Goal: Task Accomplishment & Management: Manage account settings

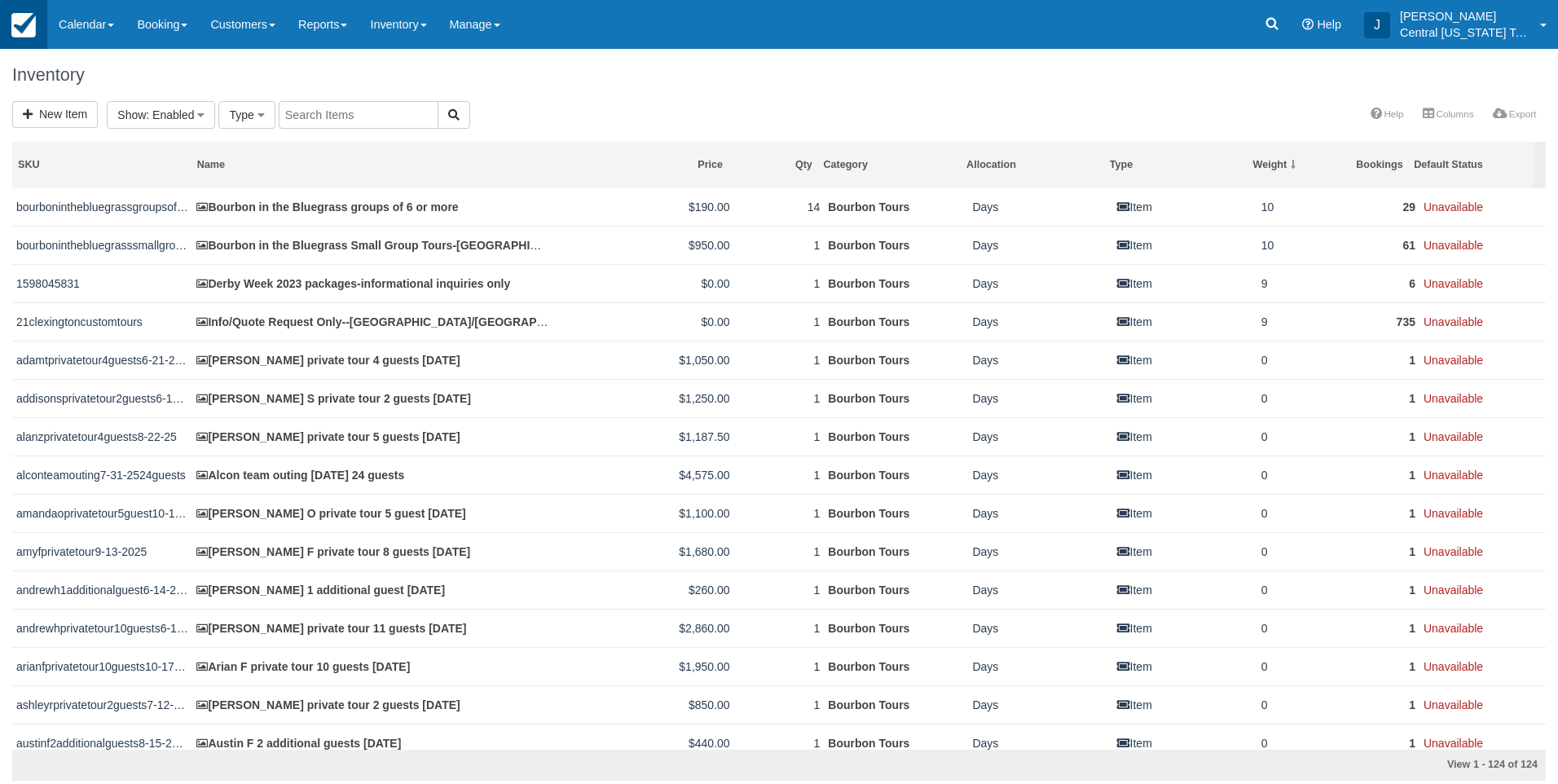
click at [3, 29] on link at bounding box center [23, 24] width 48 height 49
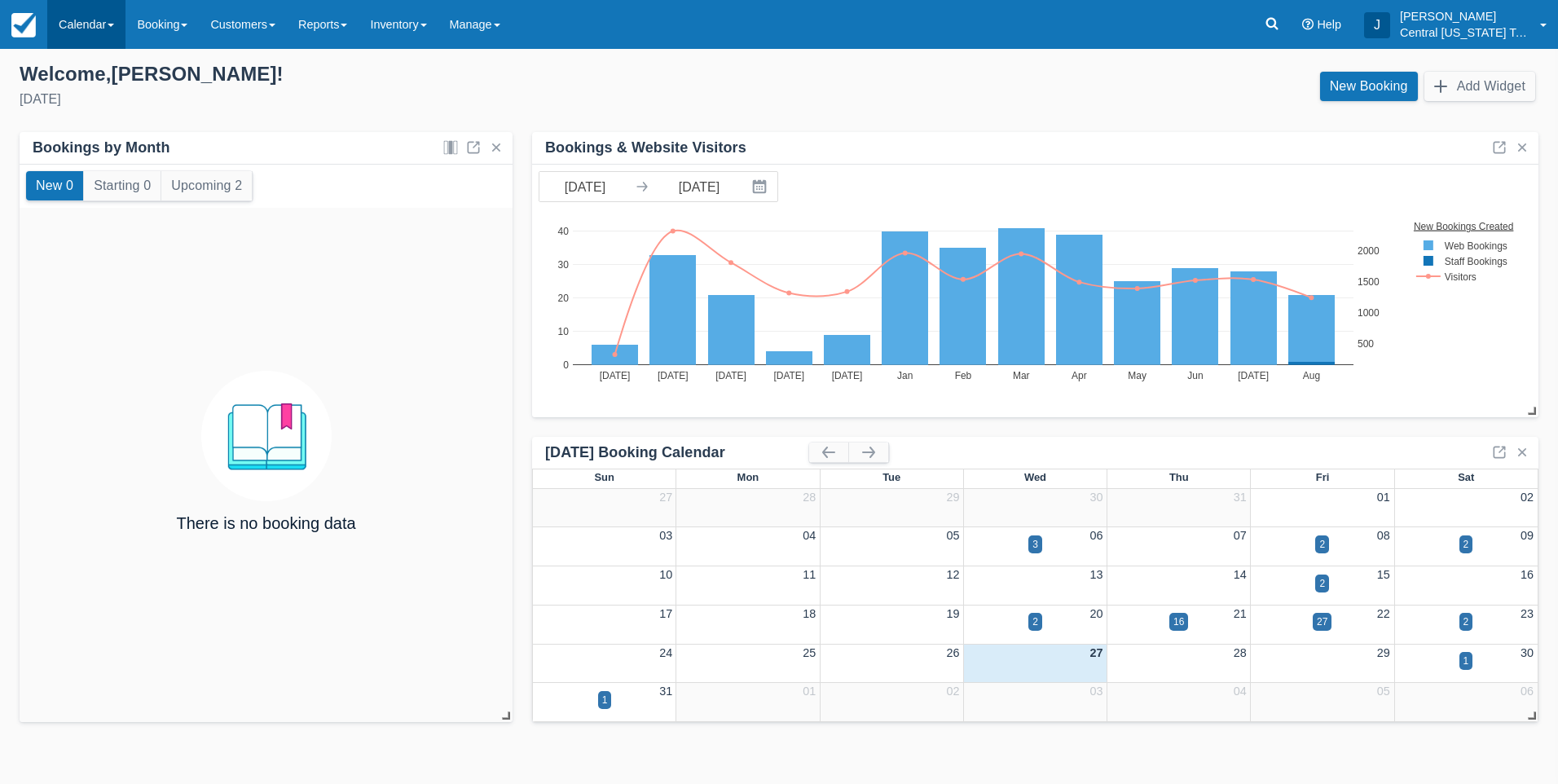
click at [99, 25] on link "Calendar" at bounding box center [86, 24] width 79 height 49
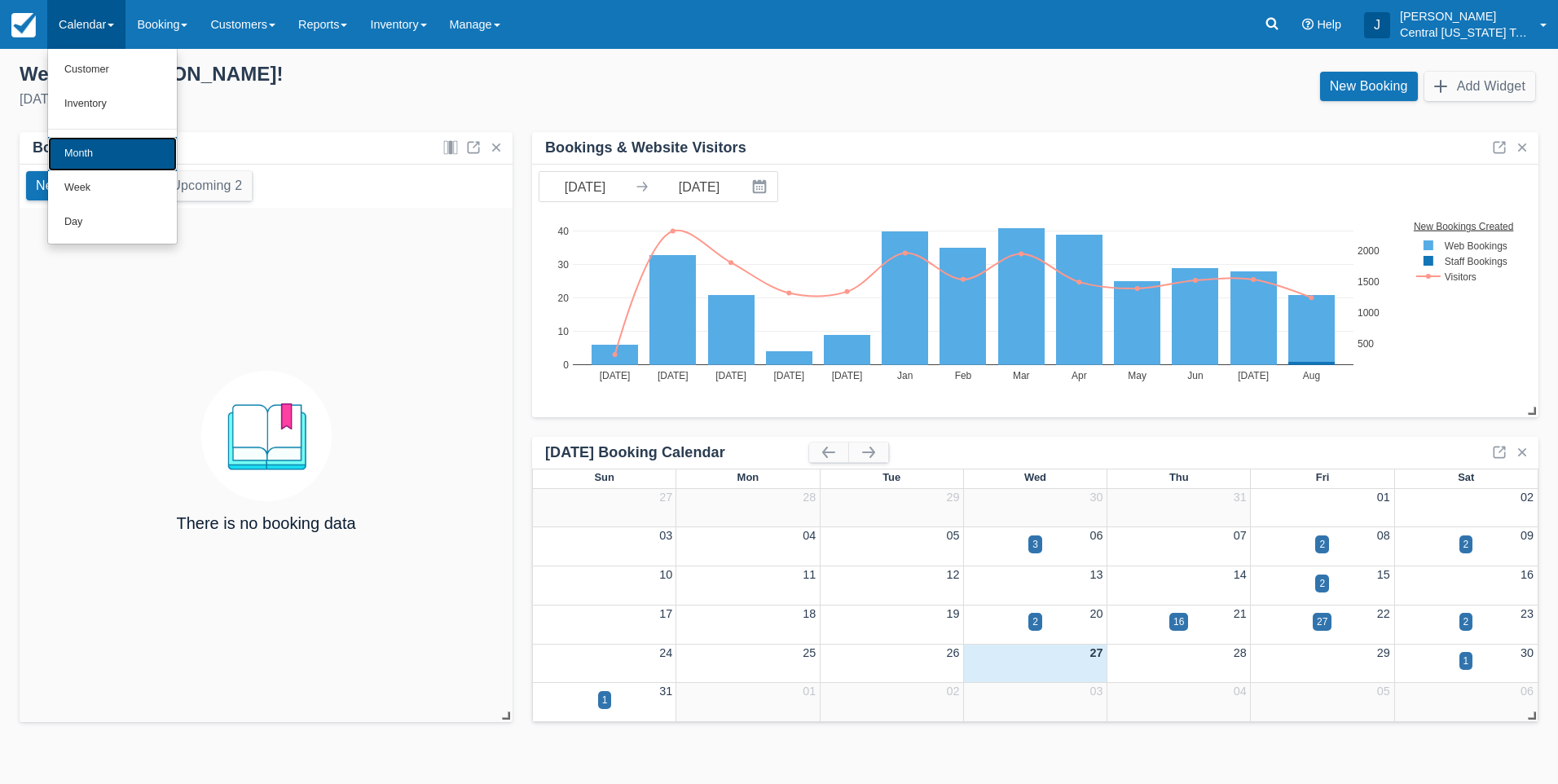
click at [108, 154] on link "Month" at bounding box center [113, 153] width 129 height 34
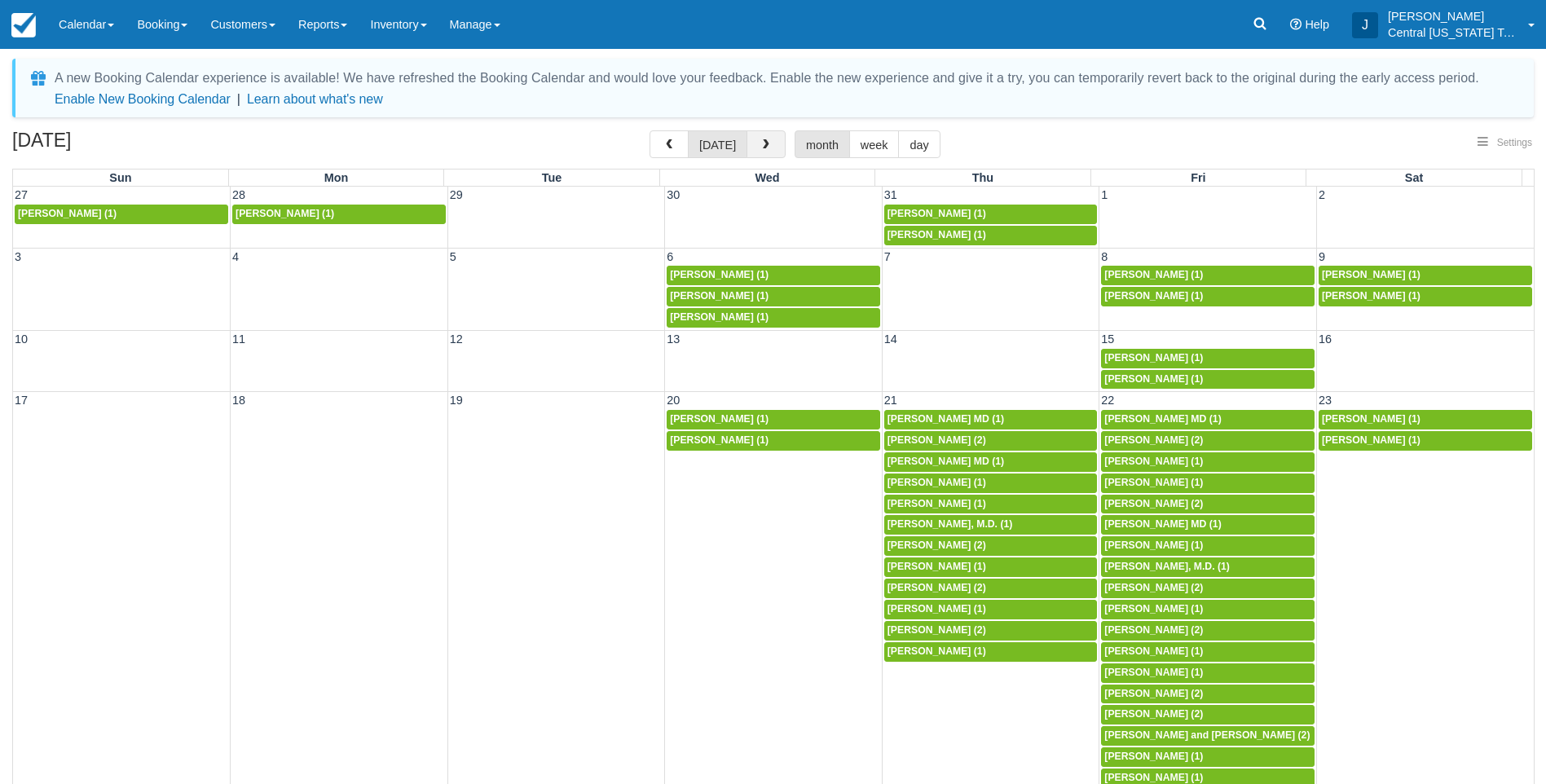
click at [760, 145] on span "button" at bounding box center [766, 146] width 12 height 12
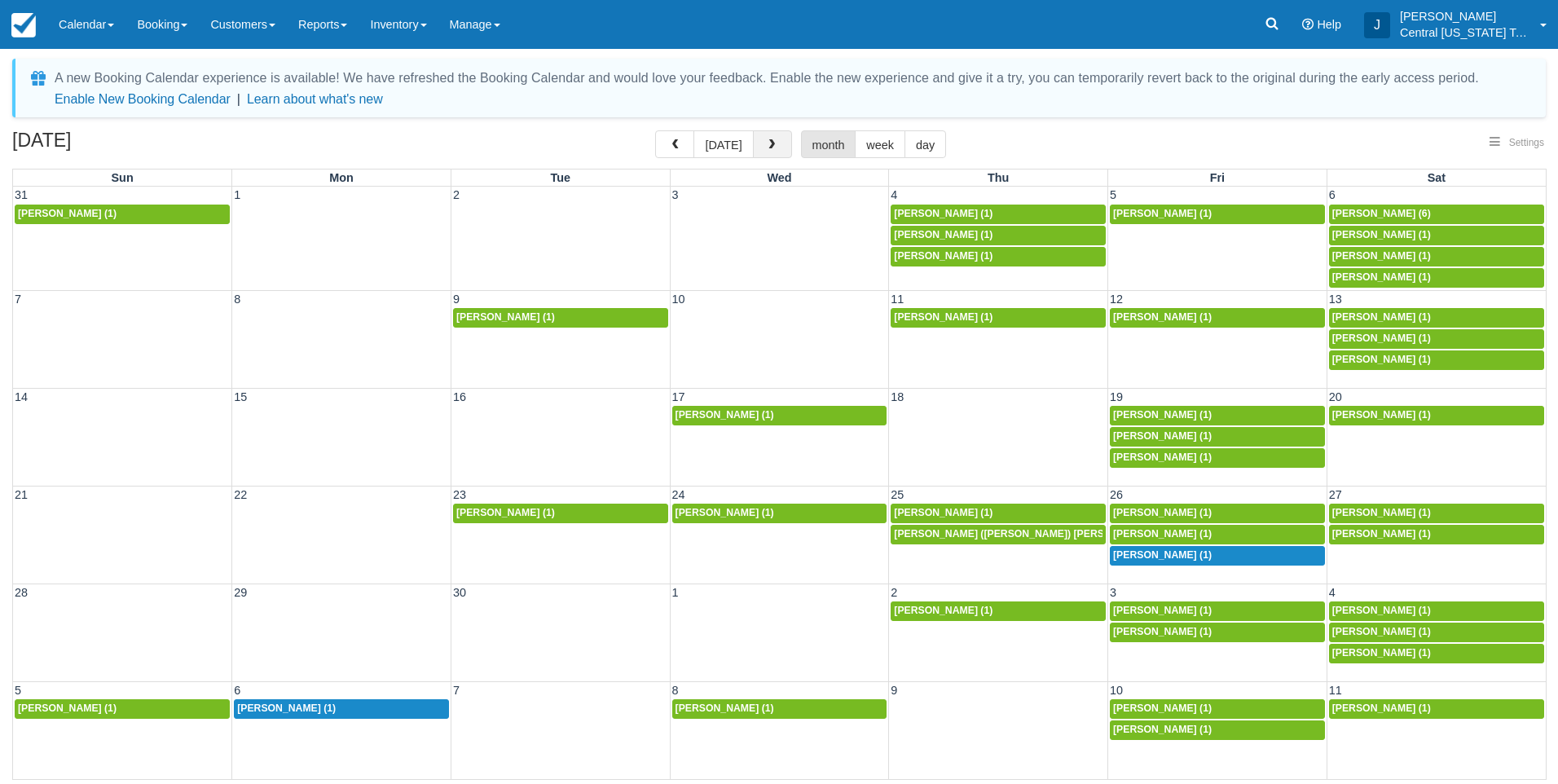
click at [767, 147] on span "button" at bounding box center [772, 146] width 12 height 12
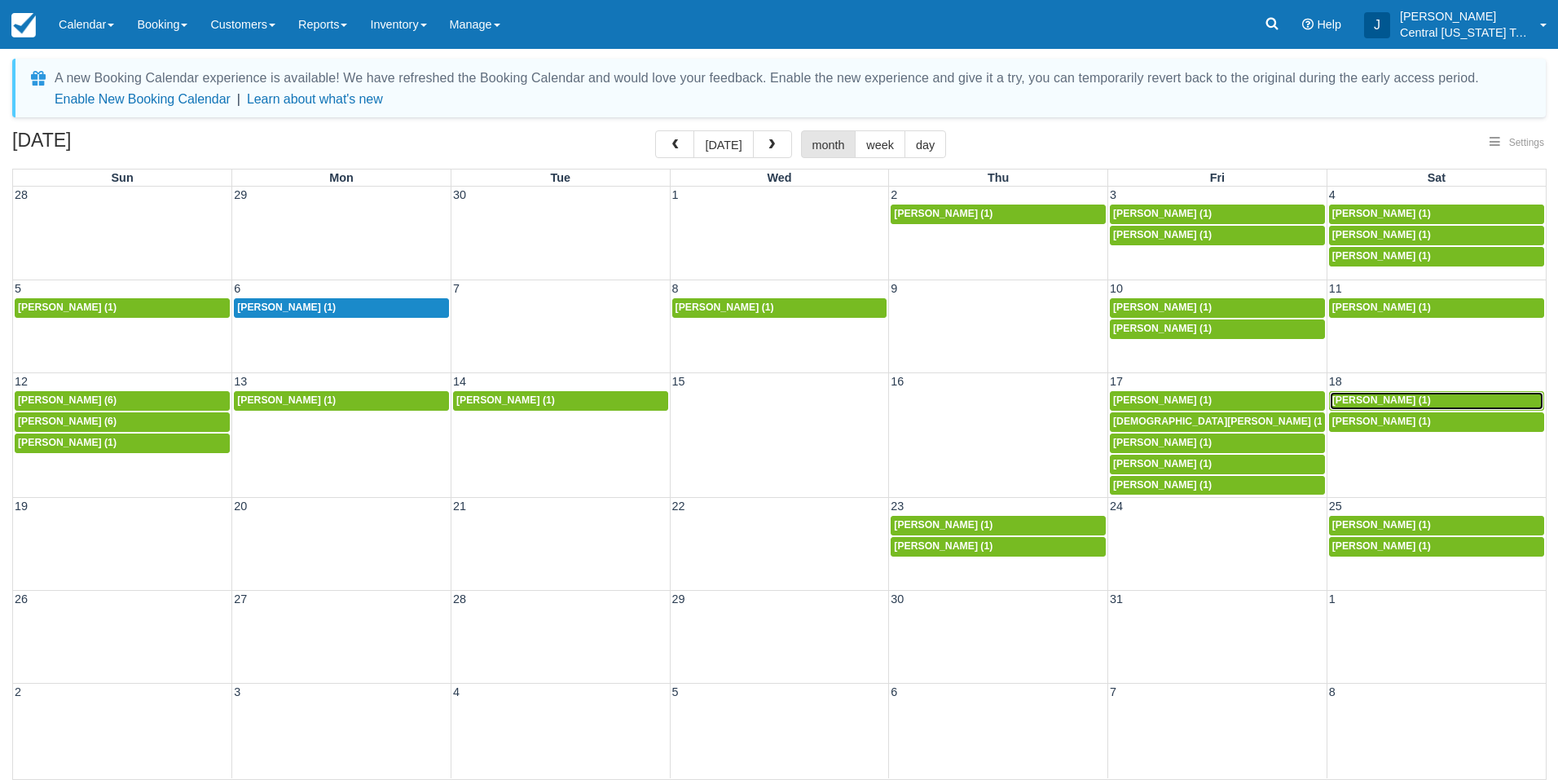
click at [1383, 401] on span "Michele Stoltz (1)" at bounding box center [1382, 400] width 99 height 12
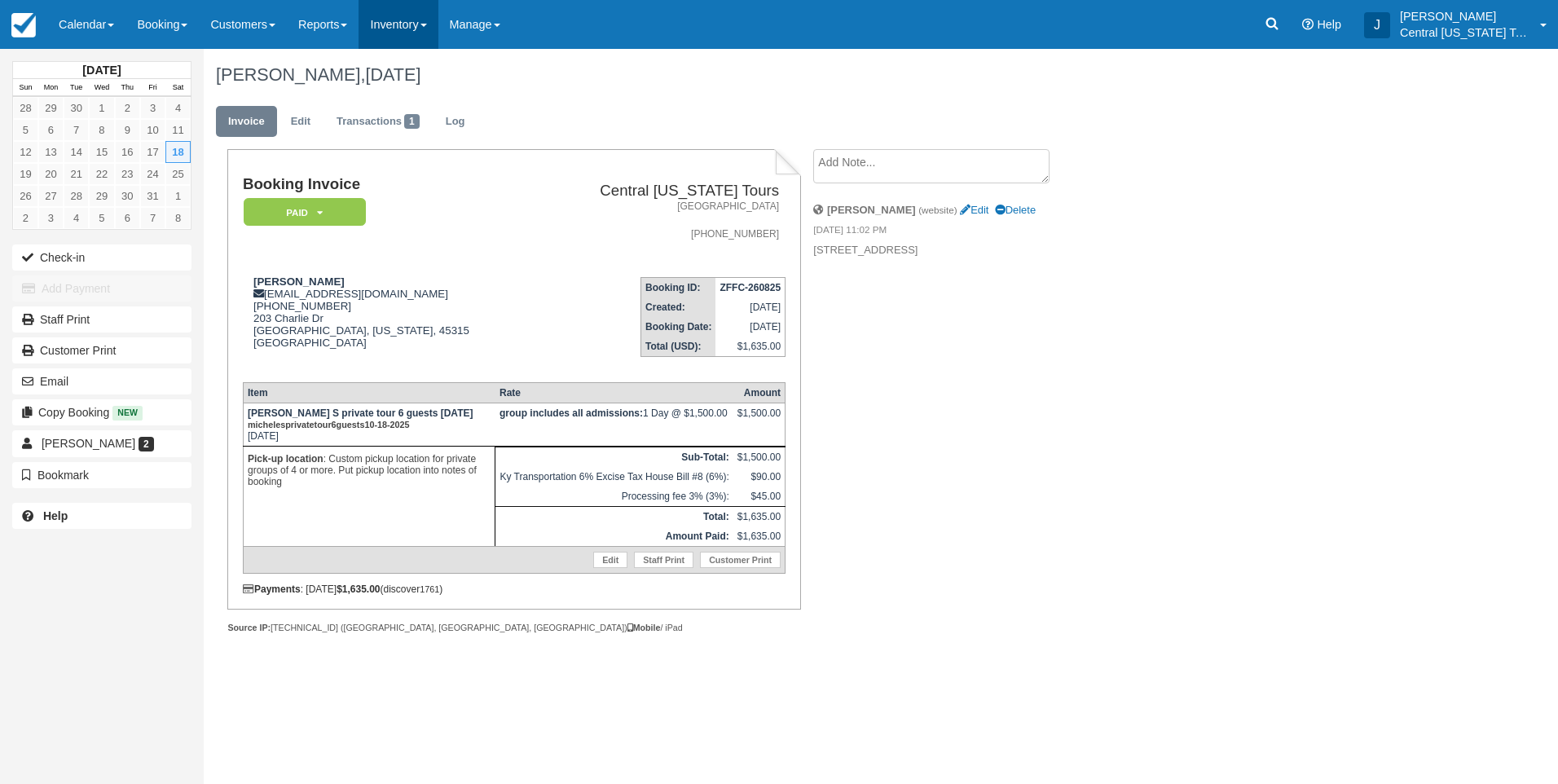
click at [424, 17] on link "Inventory" at bounding box center [397, 24] width 79 height 49
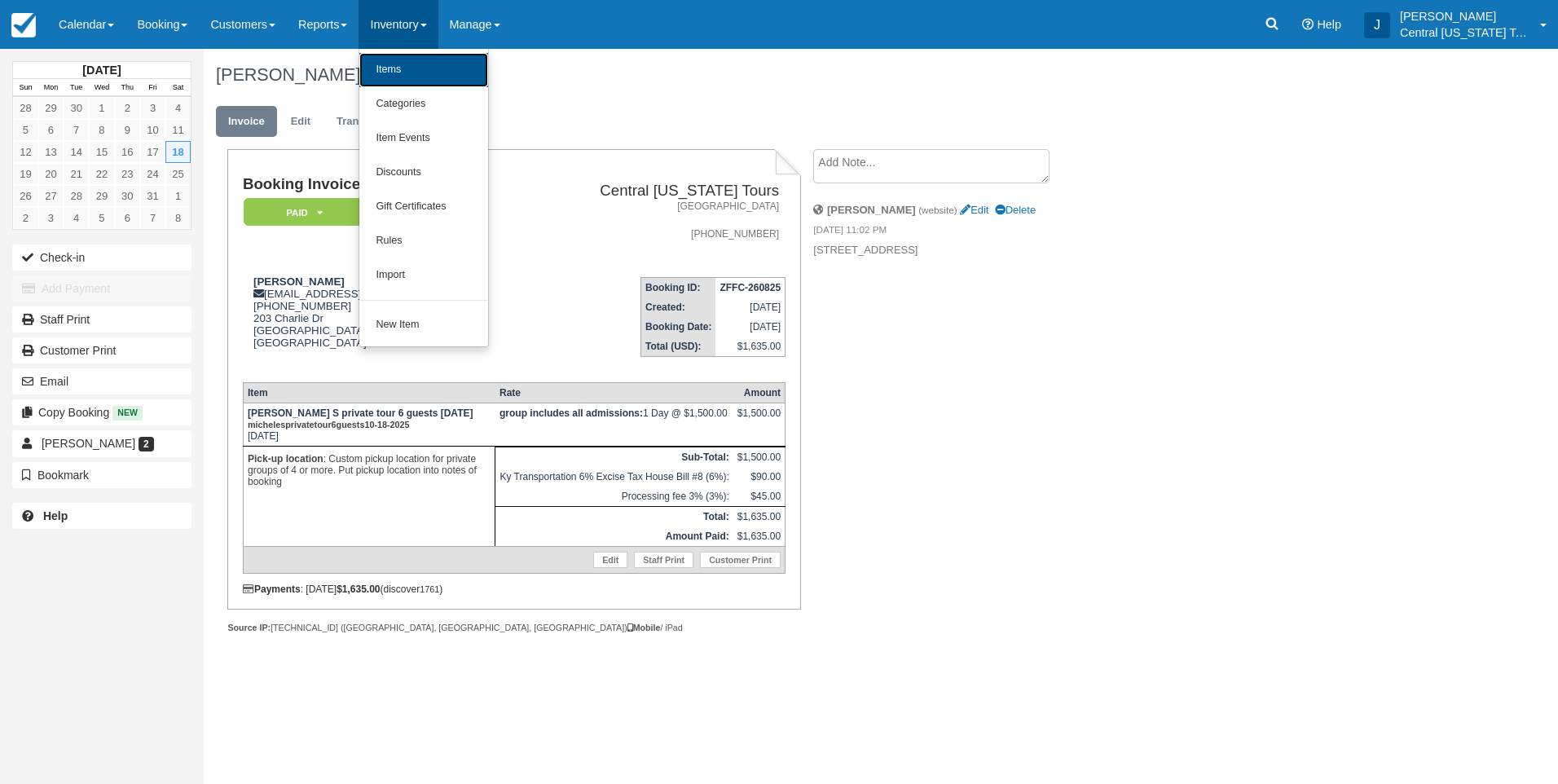
click at [424, 73] on link "Items" at bounding box center [423, 70] width 129 height 34
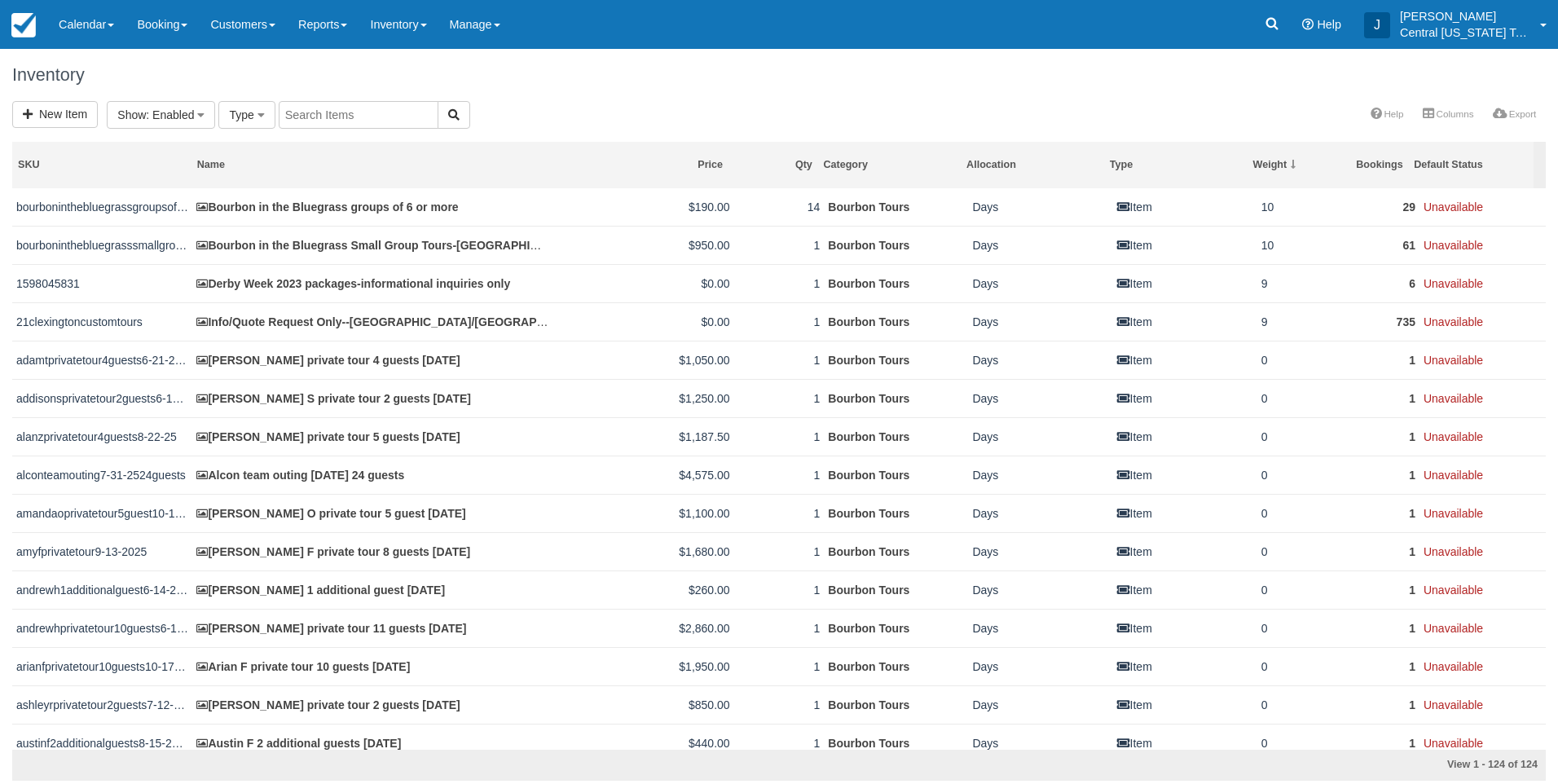
click at [376, 116] on input "text" at bounding box center [358, 114] width 160 height 28
type input "katherine"
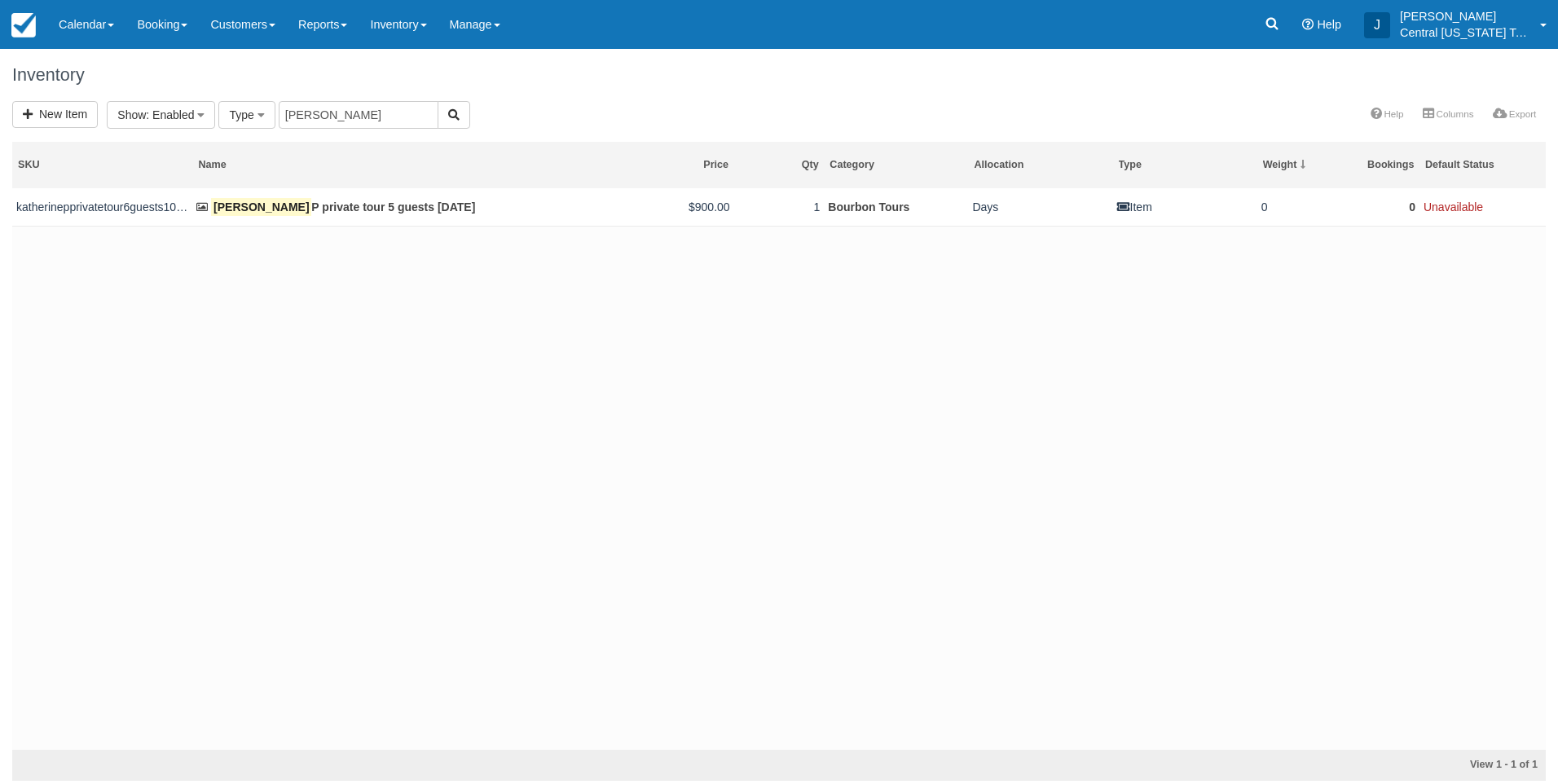
click at [402, 345] on div "katherinepprivatetour6guests10-10-2025 Katherine P private tour 5 guests 10-10-…" at bounding box center [779, 469] width 1534 height 561
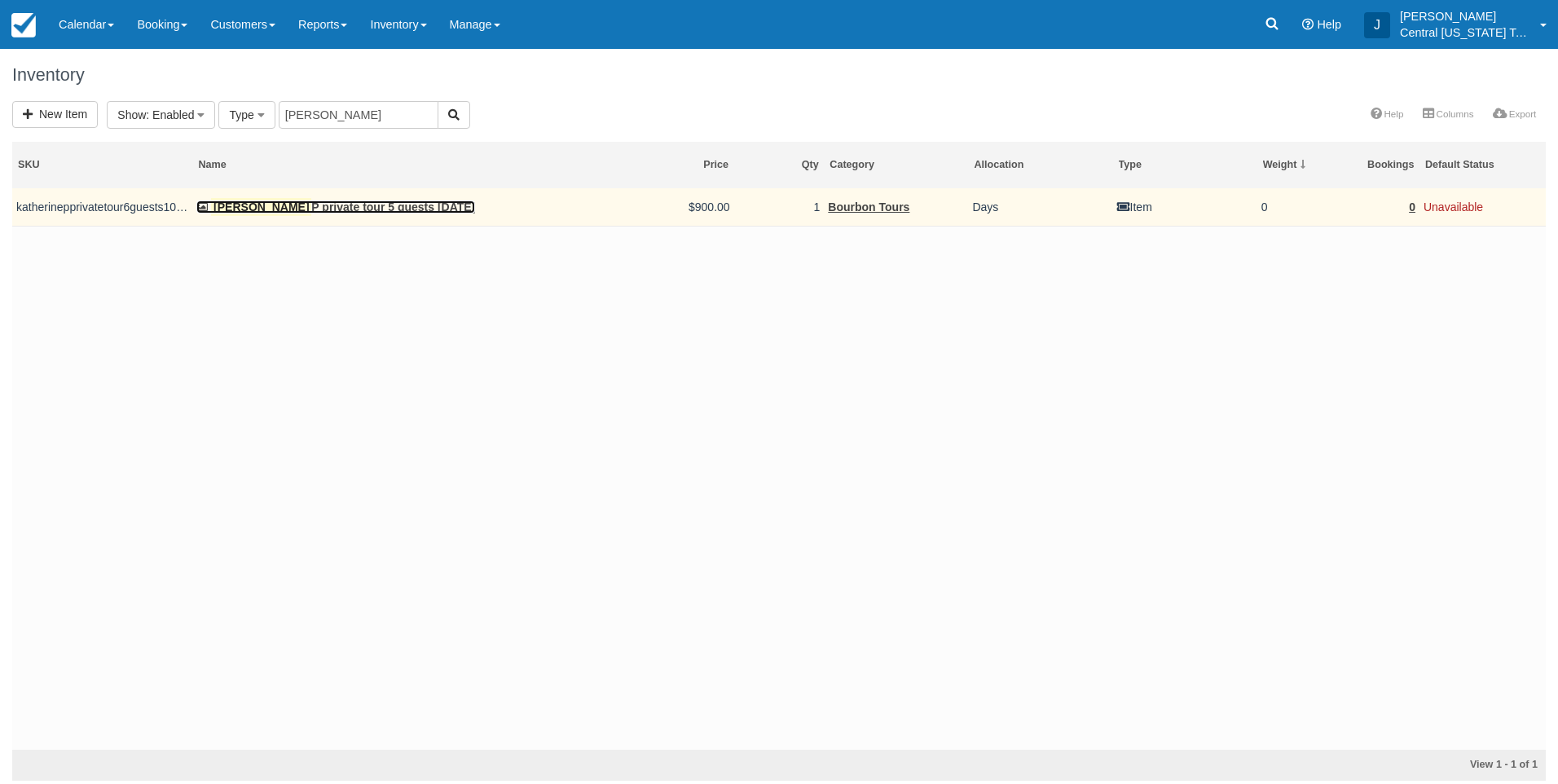
click at [381, 210] on link "Katherine P private tour 5 guests 10-10-2025" at bounding box center [335, 207] width 279 height 13
click at [314, 214] on td "Katherine P private tour 5 guests 10-10-2025" at bounding box center [373, 207] width 361 height 38
click at [424, 198] on td "Katherine P private tour 5 guests 10-10-2025" at bounding box center [373, 207] width 361 height 38
drag, startPoint x: 424, startPoint y: 199, endPoint x: 404, endPoint y: 210, distance: 22.8
click at [399, 208] on link "Katherine P private tour 5 guests 10-10-2025" at bounding box center [335, 207] width 279 height 13
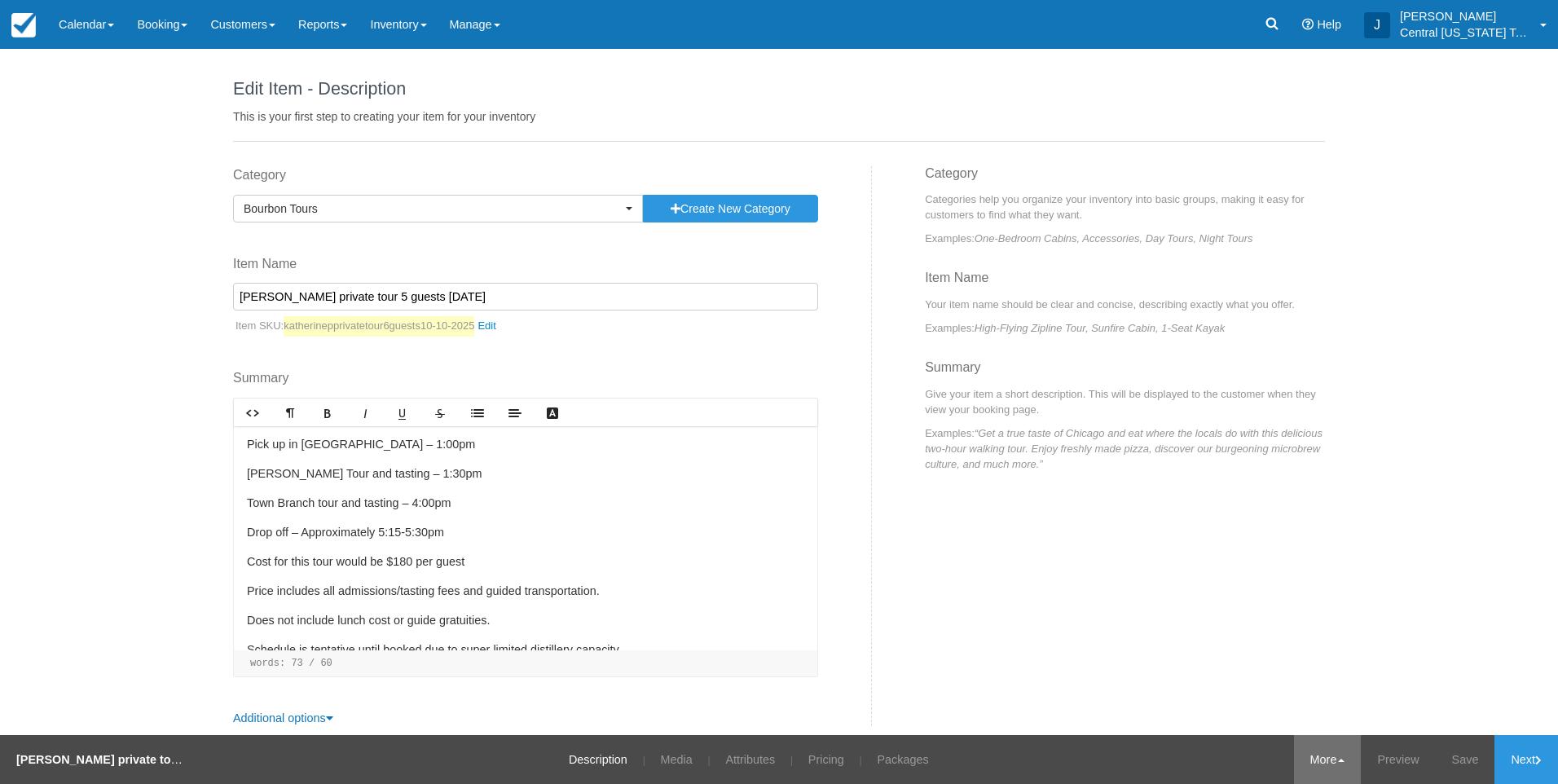
drag, startPoint x: 1287, startPoint y: 763, endPoint x: 1303, endPoint y: 769, distance: 17.1
click at [1294, 764] on link "More" at bounding box center [1328, 759] width 68 height 49
click at [1276, 708] on link "Archive" at bounding box center [1296, 713] width 129 height 34
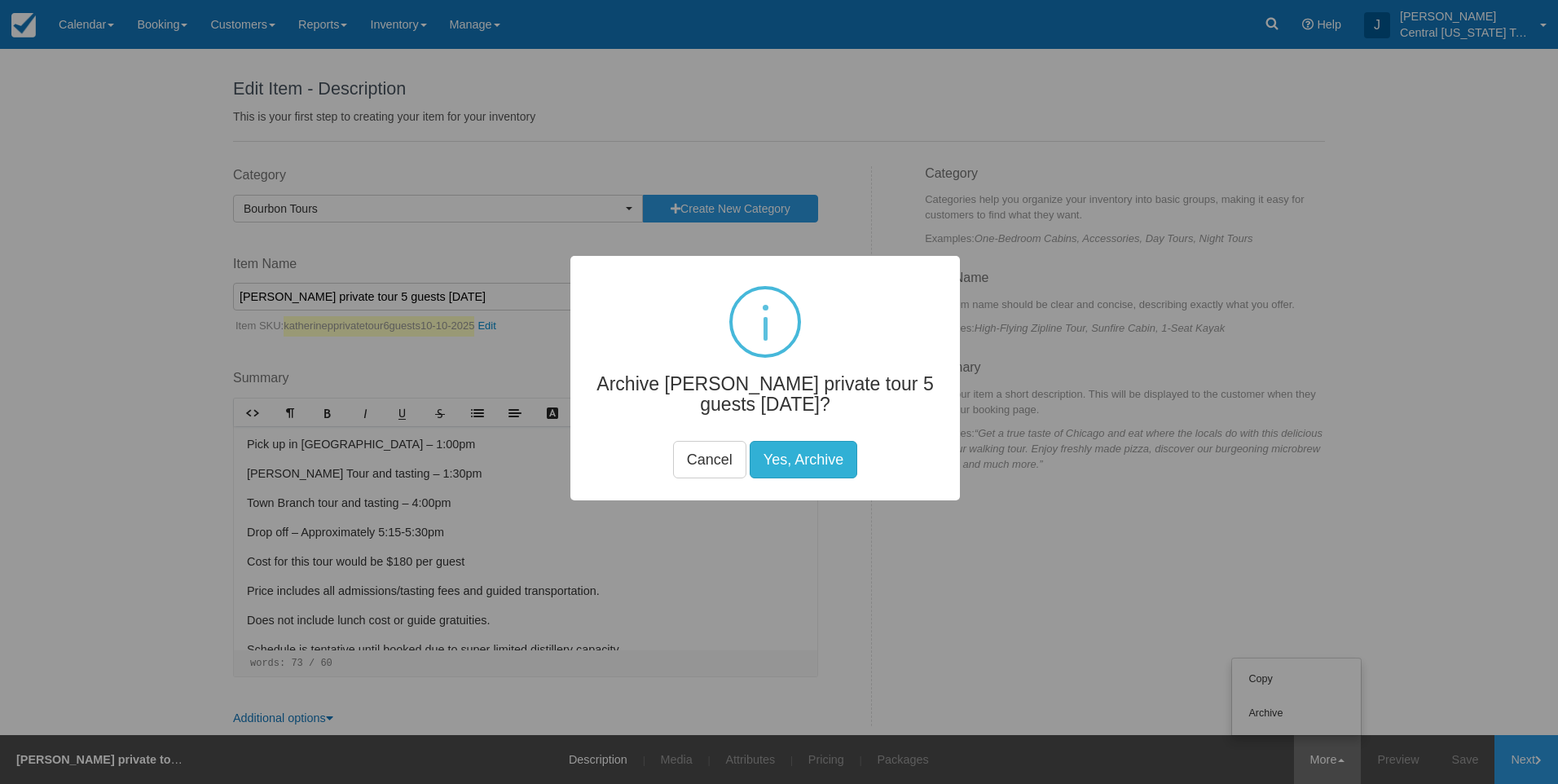
click at [818, 459] on button "Yes, Archive" at bounding box center [803, 459] width 108 height 38
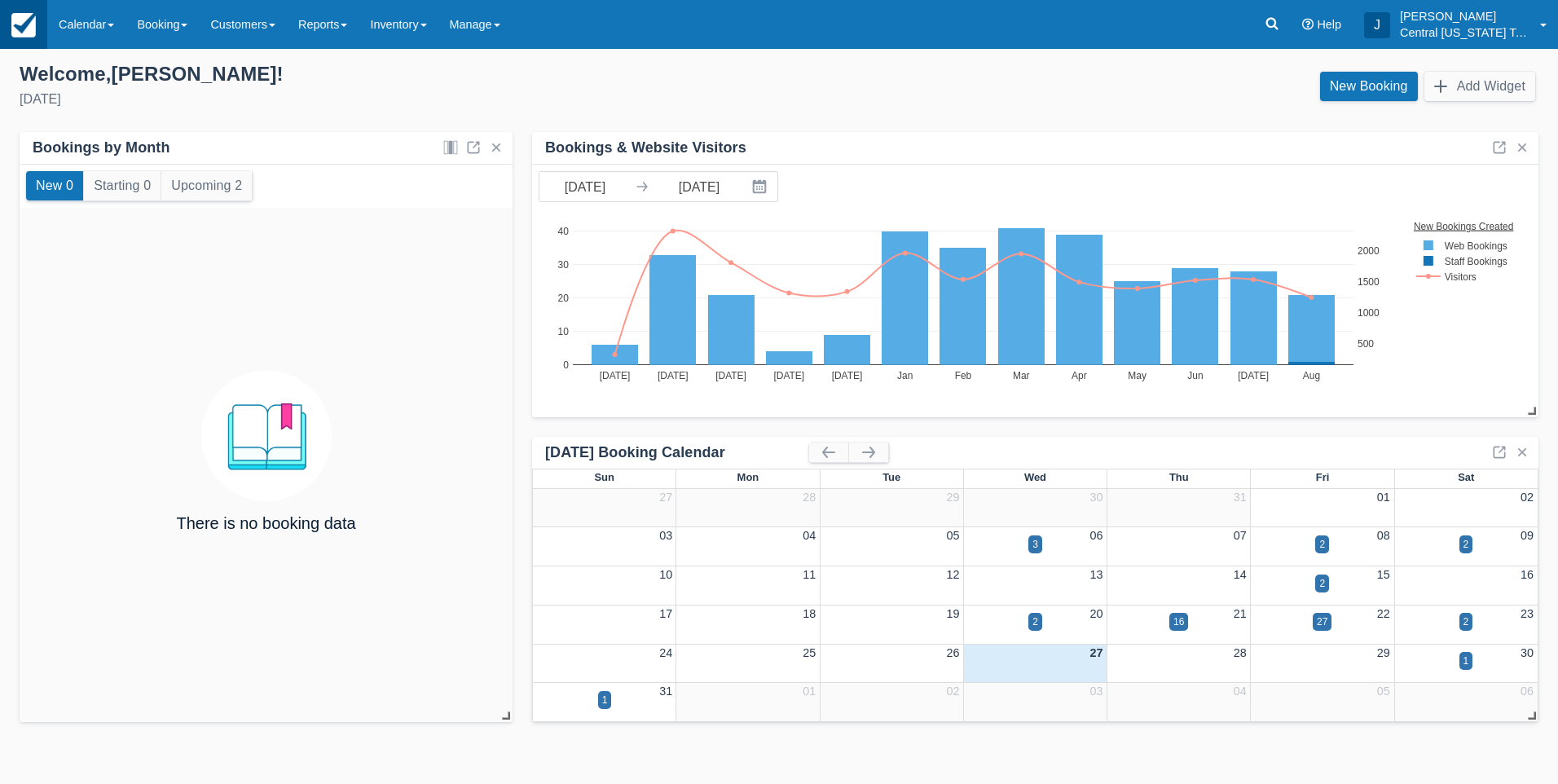
click at [24, 30] on img at bounding box center [23, 24] width 24 height 24
click at [104, 28] on link "Calendar" at bounding box center [86, 24] width 79 height 49
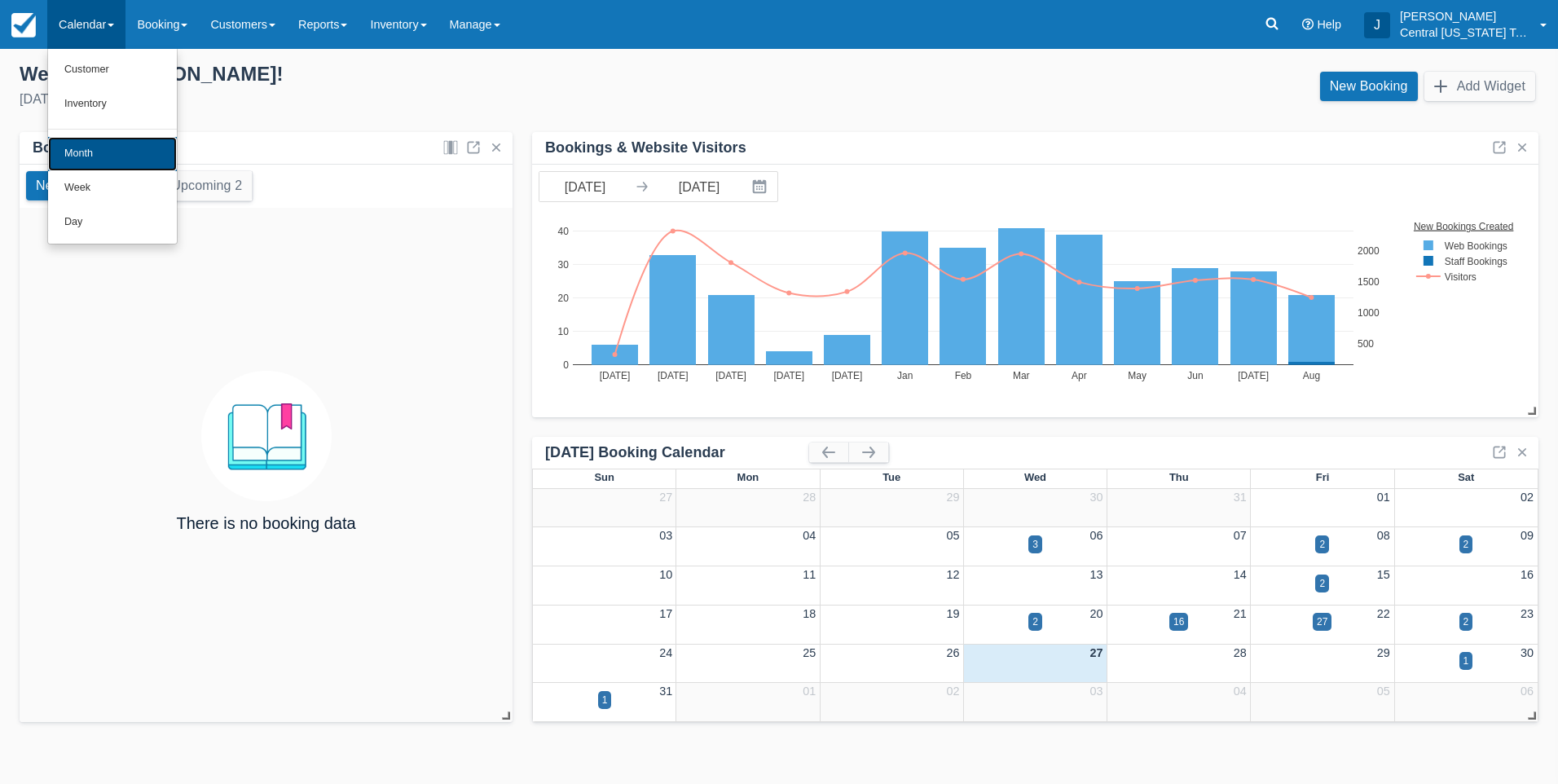
click at [94, 148] on link "Month" at bounding box center [113, 153] width 129 height 34
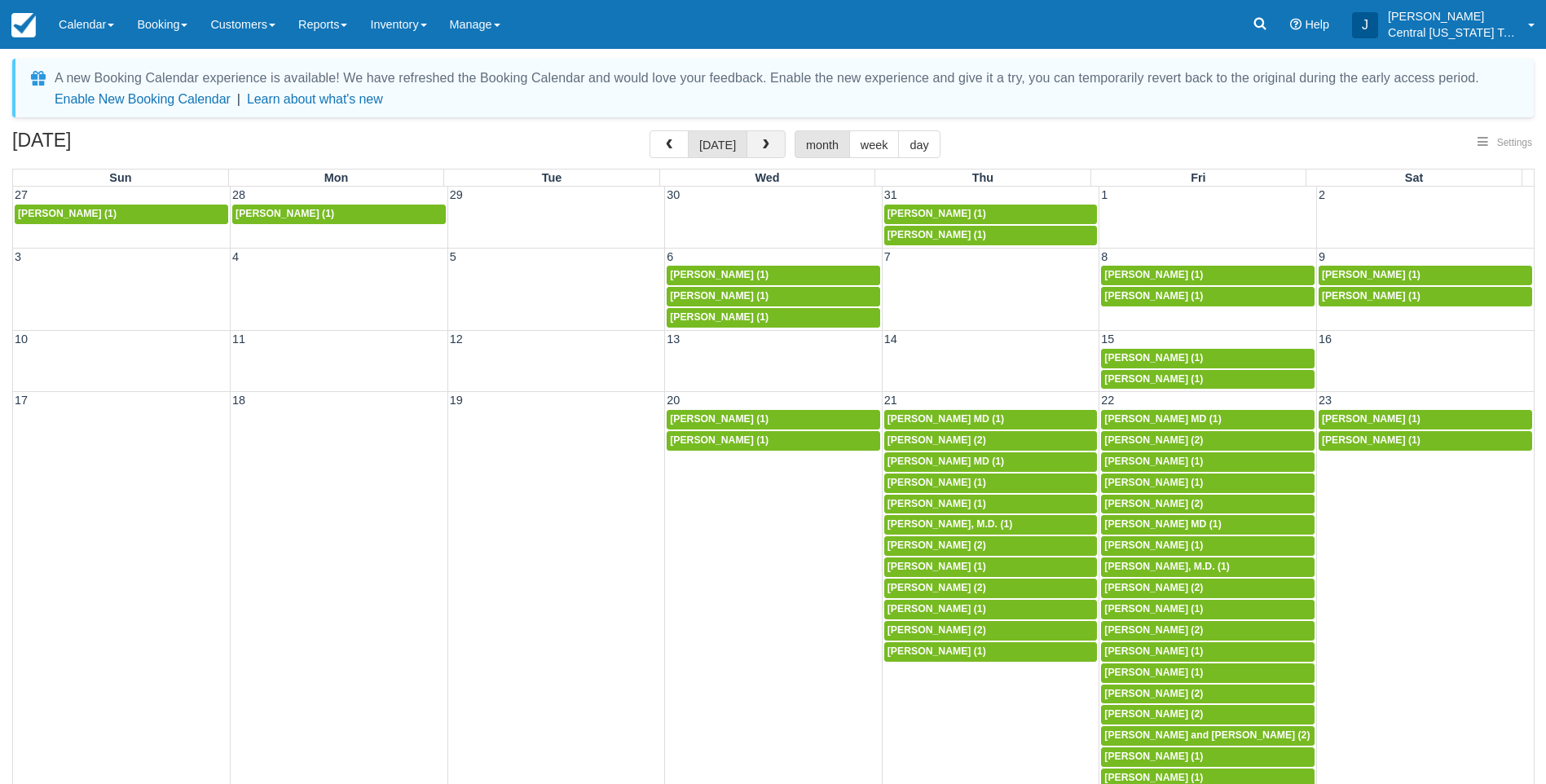
click at [777, 146] on button "button" at bounding box center [766, 144] width 39 height 28
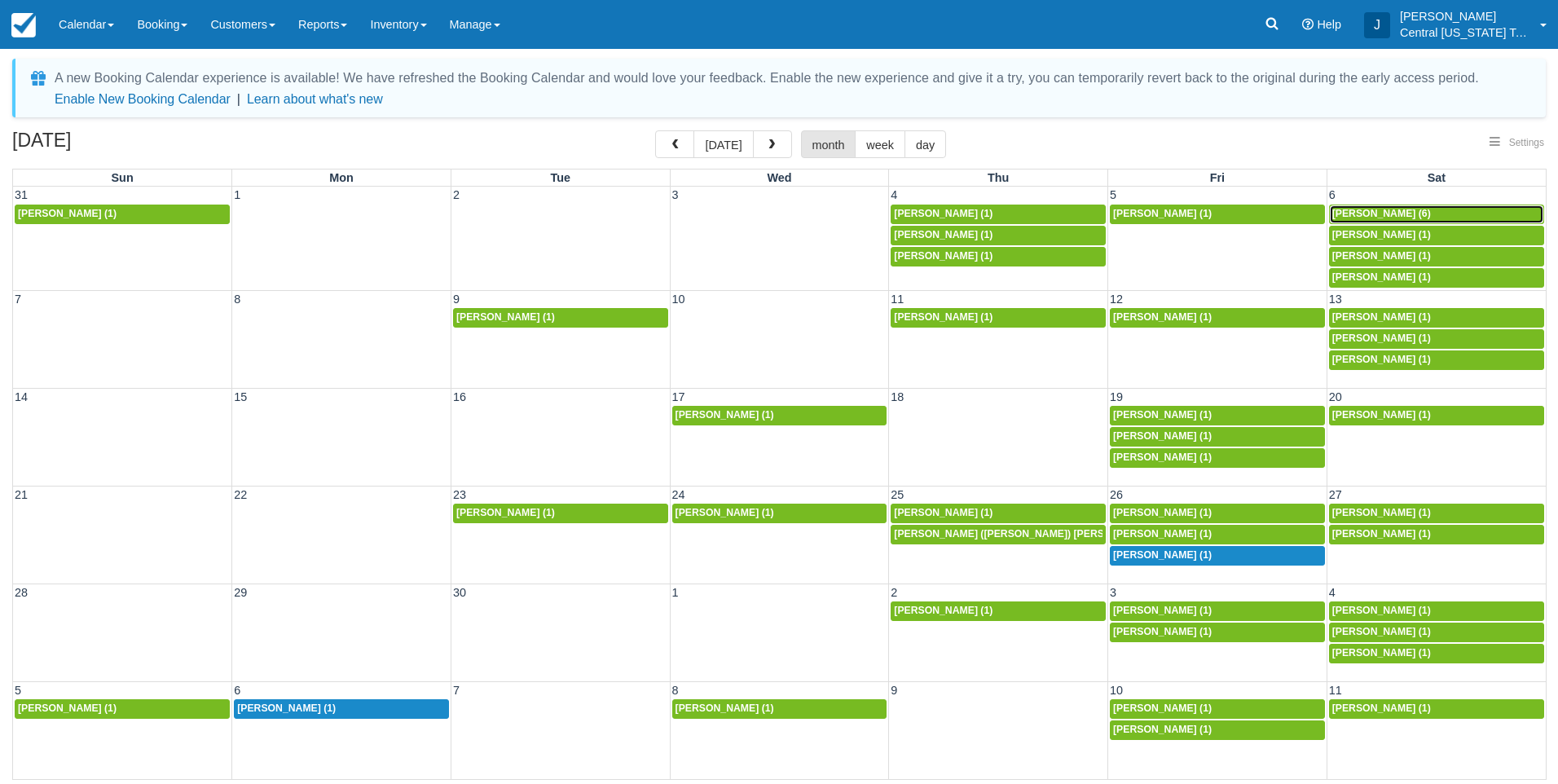
click at [1395, 208] on span "Alexander Foxx (6)" at bounding box center [1382, 213] width 99 height 12
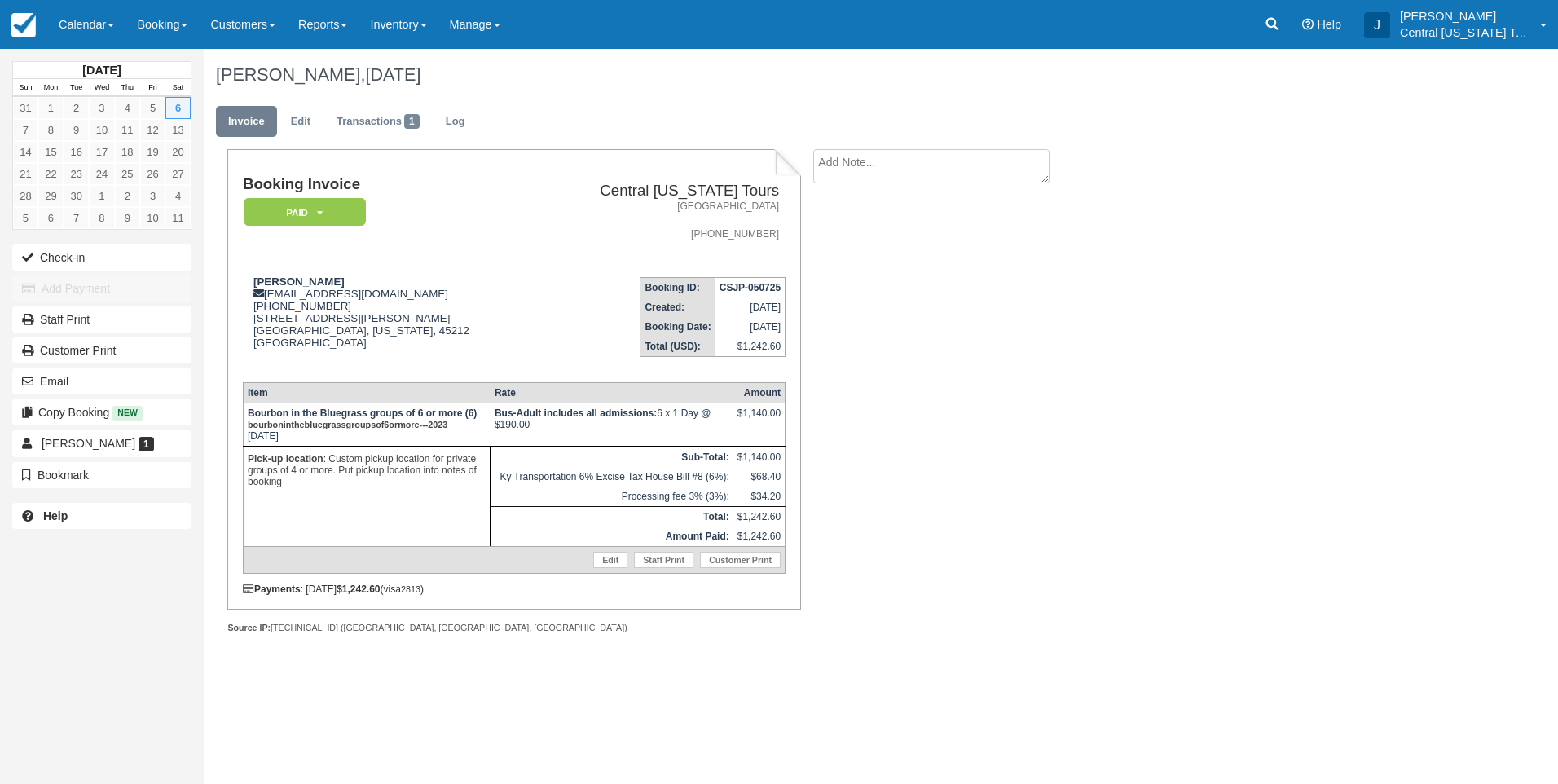
drag, startPoint x: 550, startPoint y: 365, endPoint x: 564, endPoint y: 358, distance: 15.7
click at [551, 364] on td "Booking ID: CSJP-050725 Created: [DATE] Booking Date: [DATE] Total (USD): $1,24…" at bounding box center [660, 315] width 249 height 104
